Goal: Task Accomplishment & Management: Manage account settings

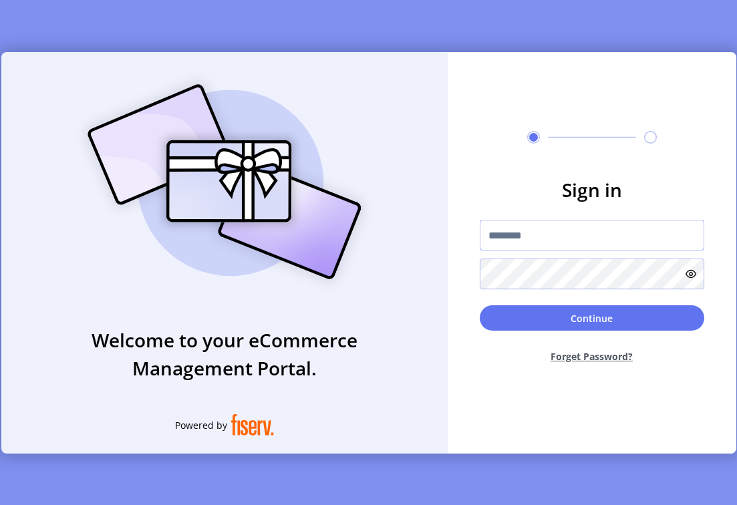
click at [528, 246] on input "text" at bounding box center [592, 235] width 225 height 31
type input "**********"
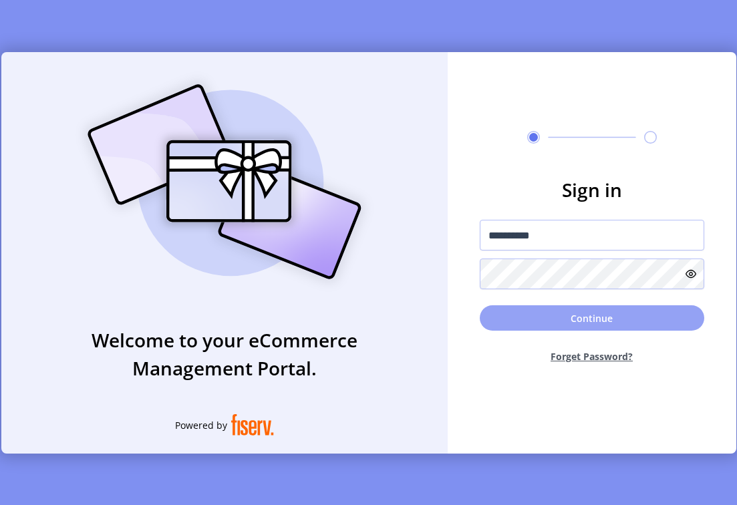
click at [560, 323] on button "Continue" at bounding box center [592, 317] width 225 height 25
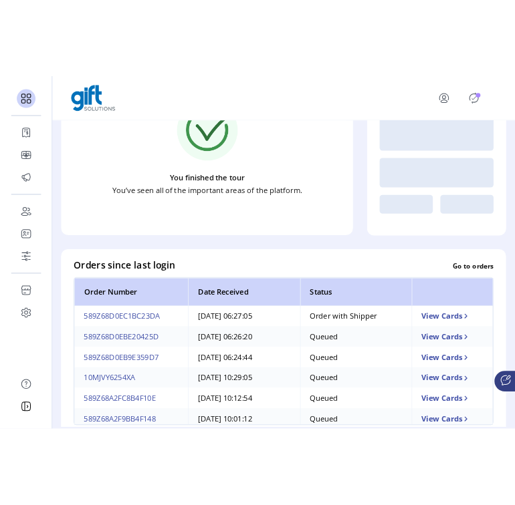
scroll to position [198, 0]
